Goal: Task Accomplishment & Management: Manage account settings

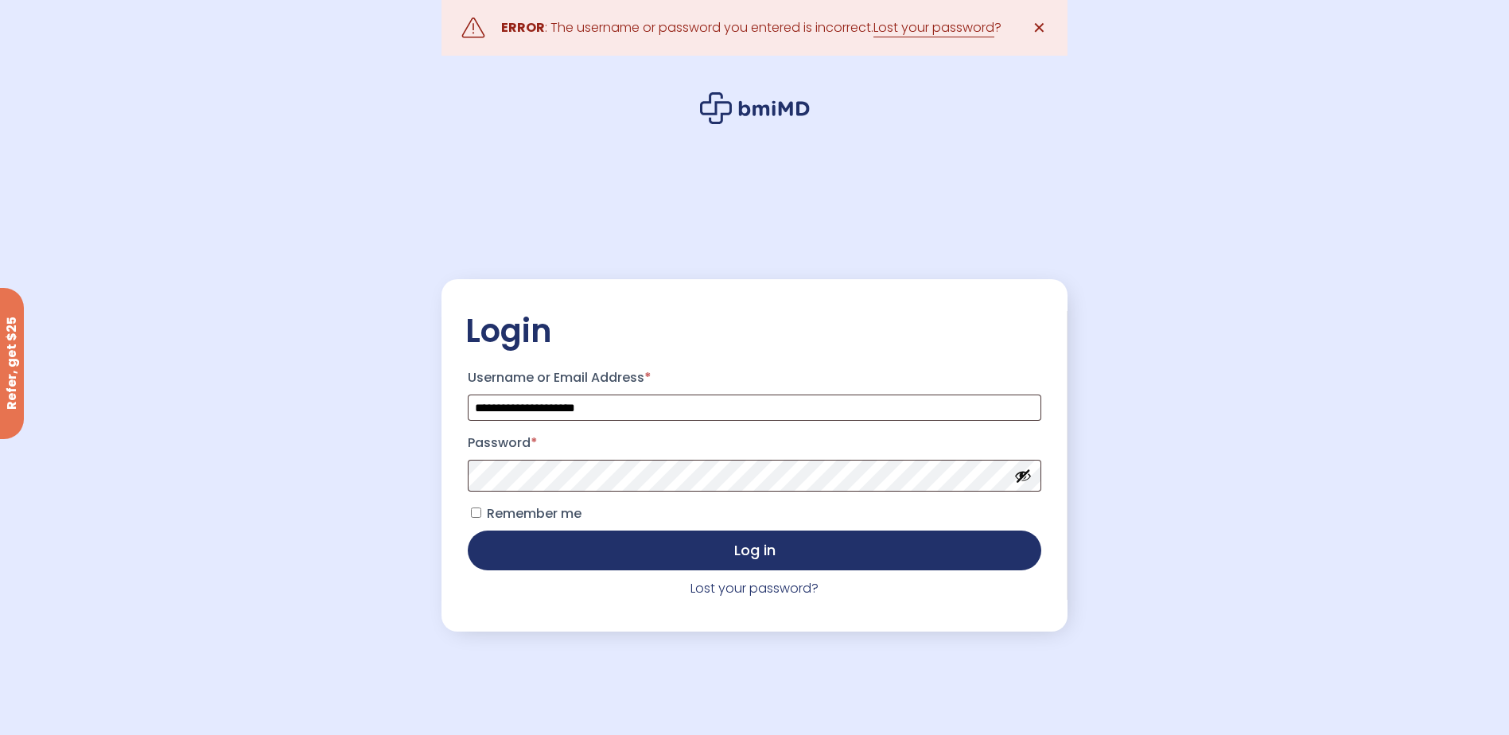
click at [1027, 480] on button "Show password" at bounding box center [1023, 476] width 18 height 18
click at [1027, 480] on button "Hide password" at bounding box center [1023, 476] width 18 height 18
click at [473, 516] on label "Remember me" at bounding box center [525, 513] width 114 height 25
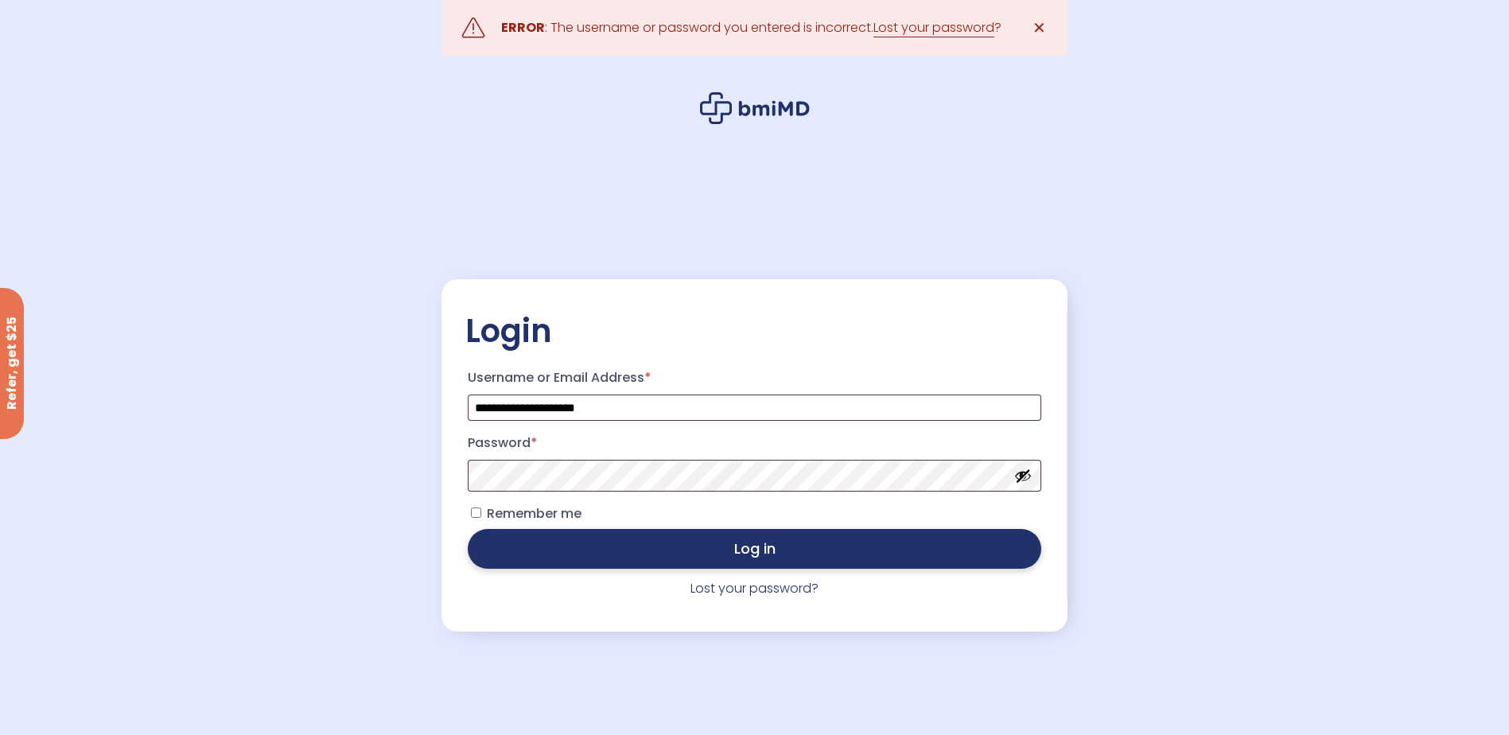
click at [608, 541] on button "Log in" at bounding box center [754, 549] width 573 height 40
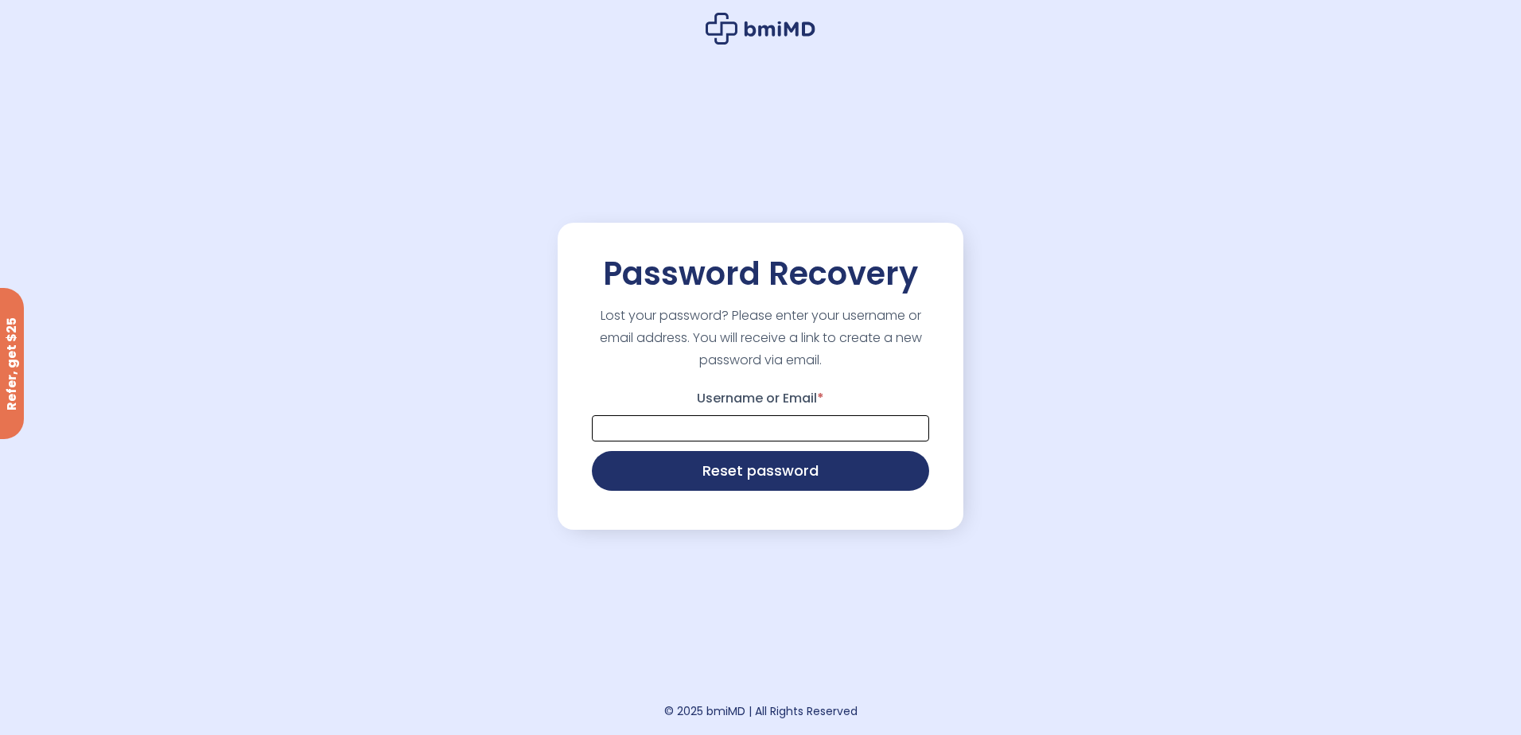
click at [631, 424] on input "Username or Email *" at bounding box center [760, 428] width 337 height 26
type input "**********"
click at [680, 474] on button "Reset password" at bounding box center [760, 470] width 337 height 40
